Goal: Find specific page/section: Find specific page/section

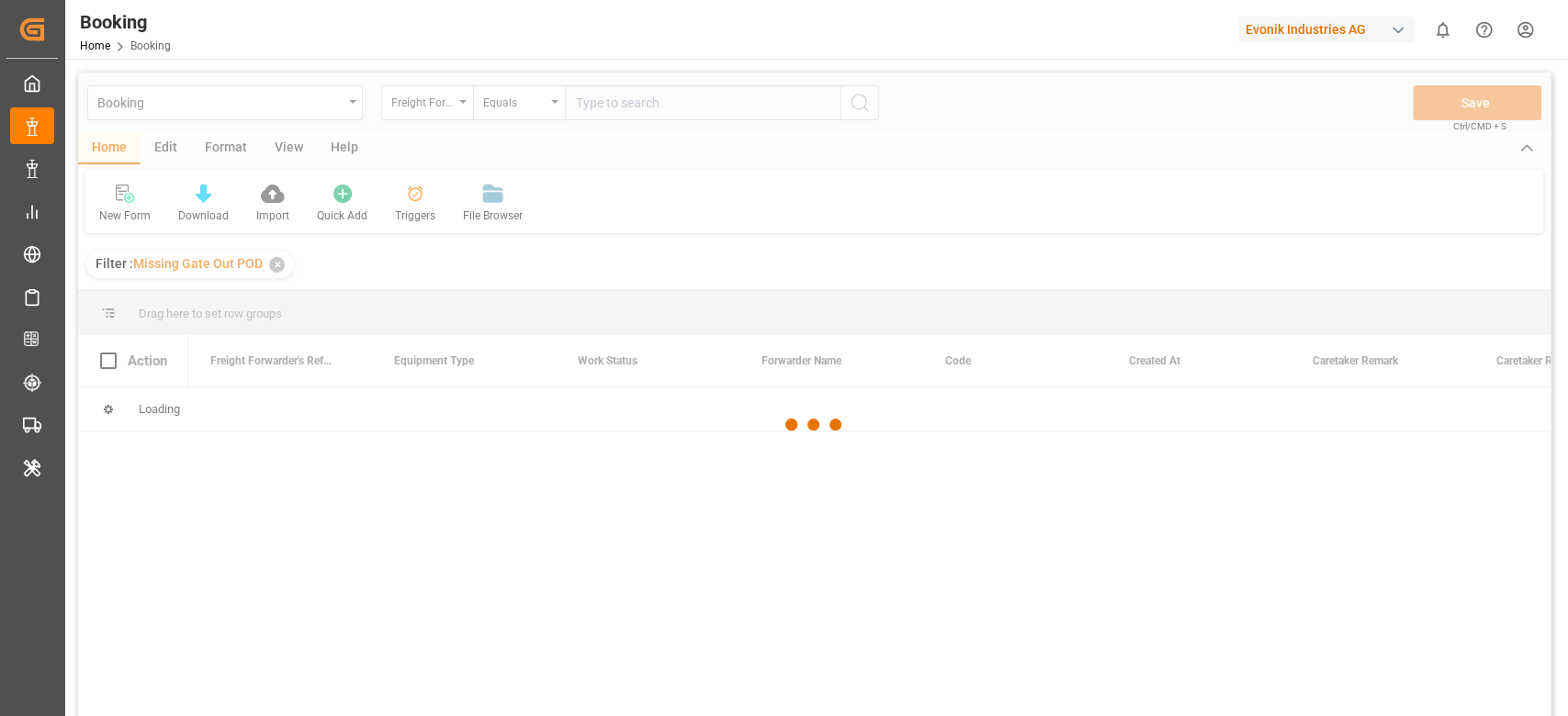
click at [1271, 33] on div "Evonik Industries AG" at bounding box center [1327, 30] width 177 height 27
click at [1271, 33] on html "Created by potrace 1.15, written by [PERSON_NAME] [DATE]-[DATE] Created by potr…" at bounding box center [784, 358] width 1568 height 716
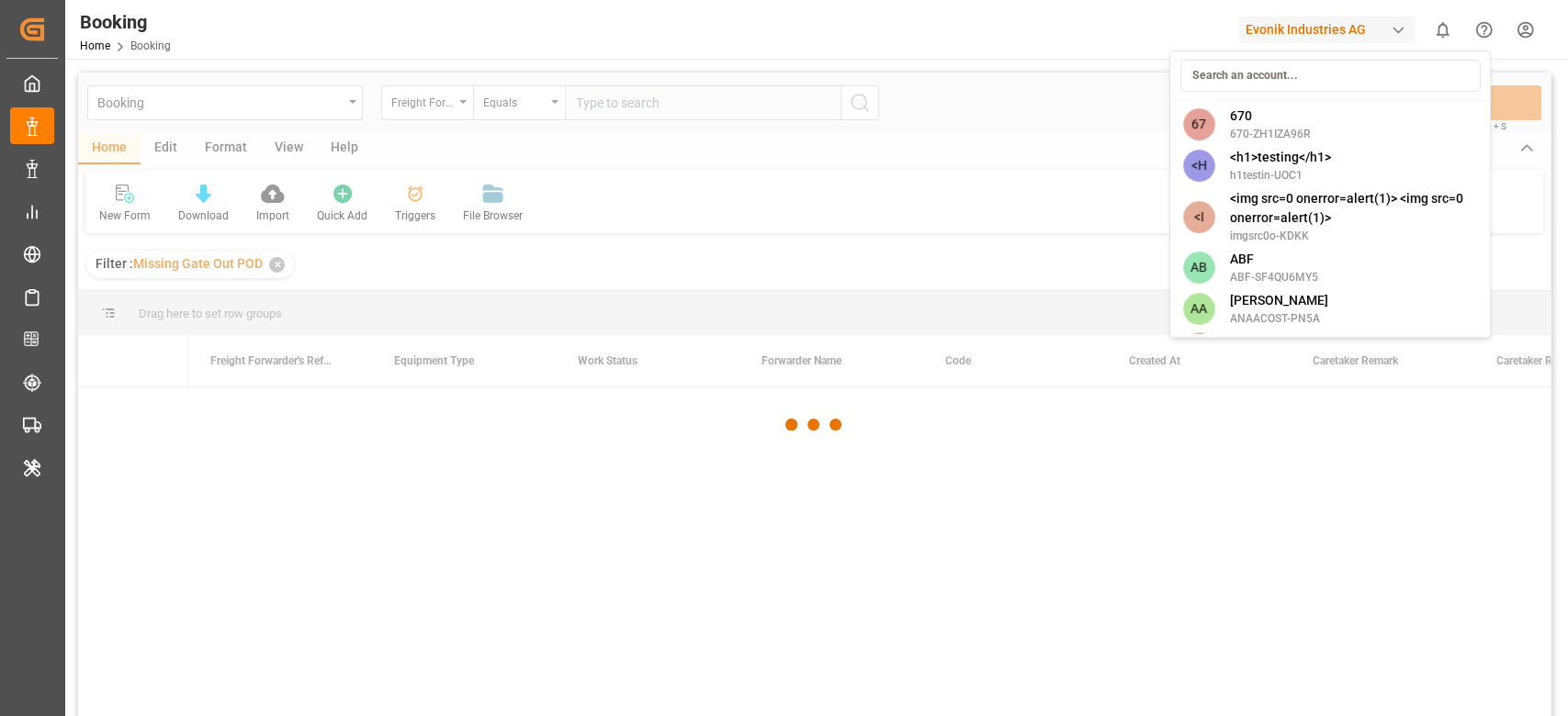
click at [1271, 33] on div "Evonik Industries AG" at bounding box center [1327, 30] width 177 height 27
click at [1301, 69] on input at bounding box center [1330, 75] width 300 height 32
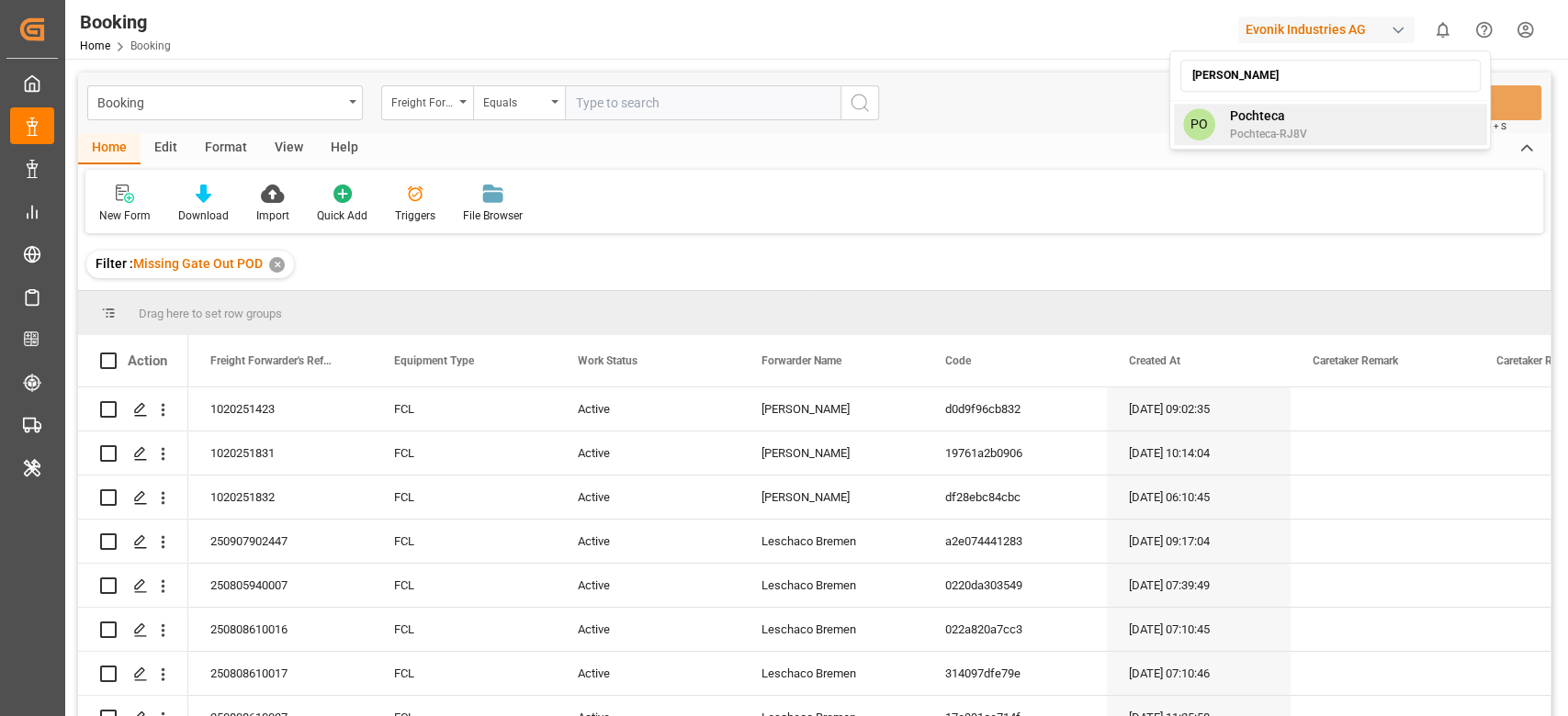
type input "[PERSON_NAME]"
click at [1308, 137] on div "PO Pochteca Pochteca-RJ8V" at bounding box center [1330, 124] width 313 height 42
